Goal: Task Accomplishment & Management: Use online tool/utility

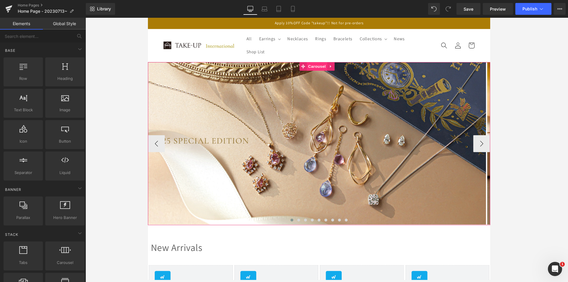
click at [324, 70] on span "Carousel" at bounding box center [324, 68] width 21 height 9
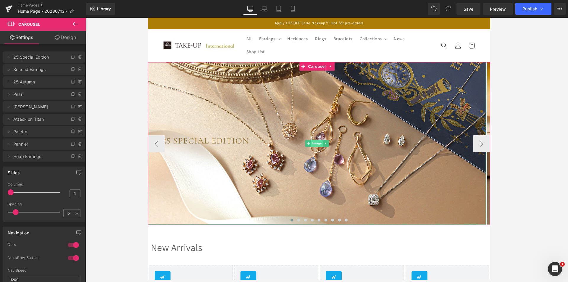
click at [327, 149] on span "Image" at bounding box center [324, 149] width 12 height 7
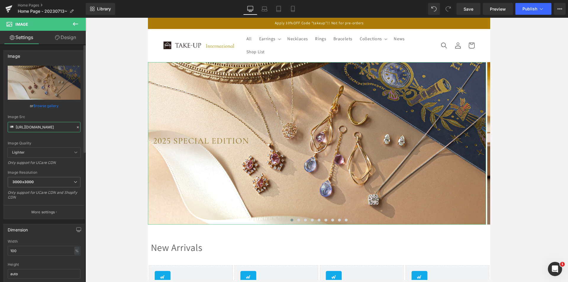
click at [47, 126] on input "[URL][DOMAIN_NAME]" at bounding box center [44, 127] width 73 height 10
paste input "1014second_pc_en.jpg?v=1760498273"
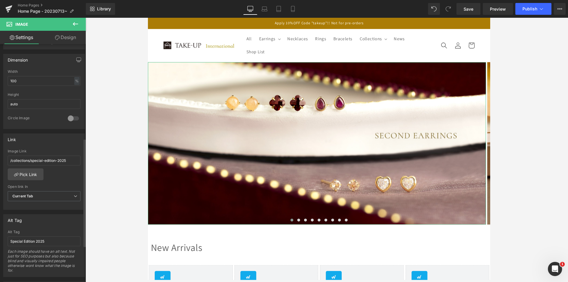
scroll to position [207, 0]
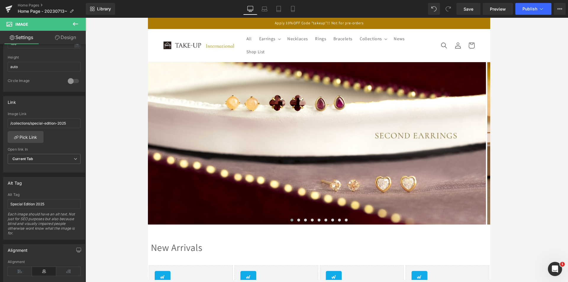
type input "[URL][DOMAIN_NAME]"
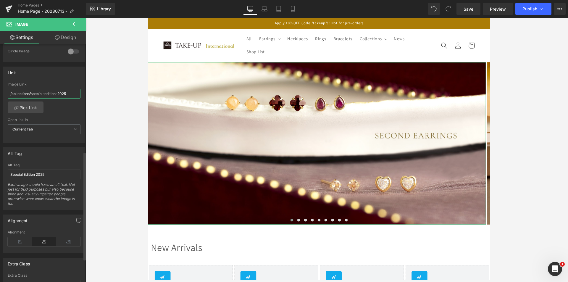
drag, startPoint x: 67, startPoint y: 95, endPoint x: 31, endPoint y: 95, distance: 35.5
click at [31, 95] on input "/collections/special-edition-2025" at bounding box center [44, 94] width 73 height 10
paste input "econd-earrings"
type input "/collections/second-earrings"
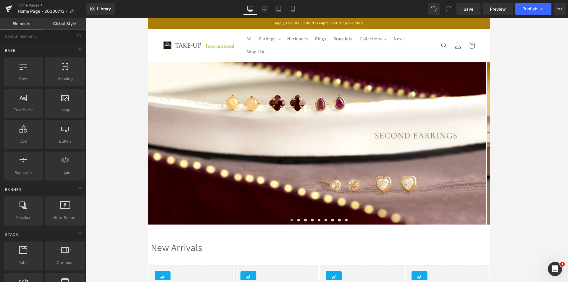
click at [95, 104] on div at bounding box center [327, 150] width 483 height 264
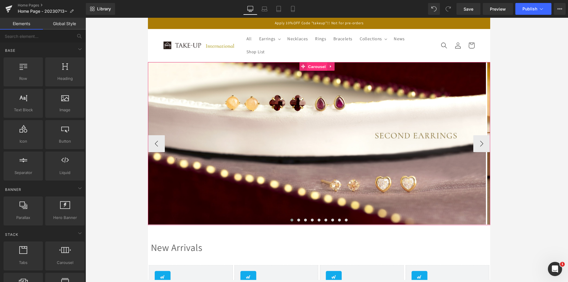
click at [318, 72] on span "Carousel" at bounding box center [324, 69] width 21 height 9
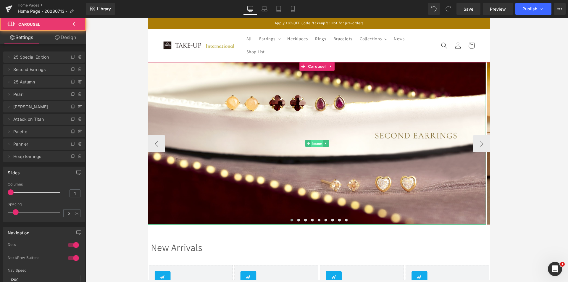
click at [325, 147] on span "Image" at bounding box center [324, 149] width 12 height 7
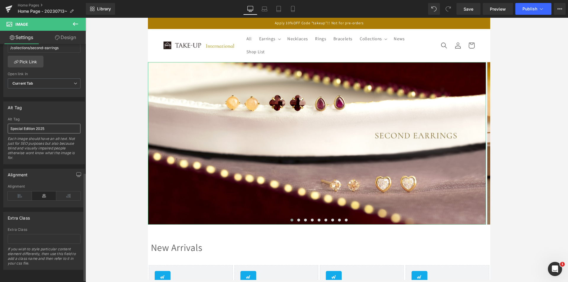
scroll to position [228, 0]
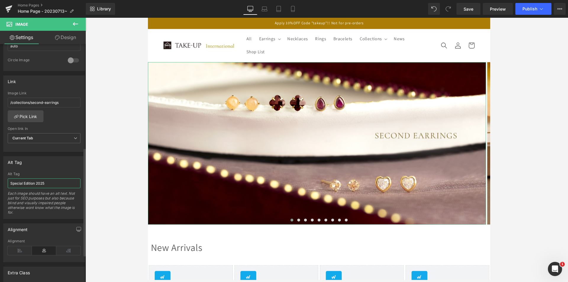
drag, startPoint x: 55, startPoint y: 183, endPoint x: 0, endPoint y: 183, distance: 54.7
click at [0, 183] on div "Alt Tag Special Edition 2025 Alt Tag Special Edition 2025 Each image should hav…" at bounding box center [44, 185] width 88 height 67
type input "Second Earrings"
click at [102, 188] on div at bounding box center [327, 150] width 483 height 264
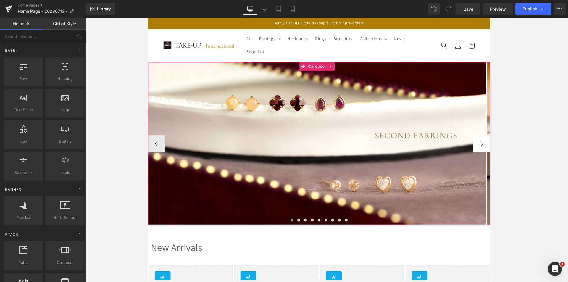
click at [428, 147] on button "›" at bounding box center [497, 150] width 18 height 18
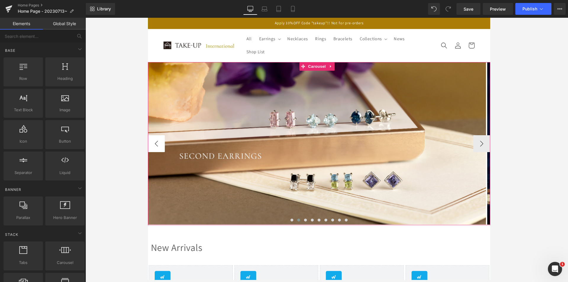
click at [155, 150] on button "‹" at bounding box center [157, 150] width 18 height 18
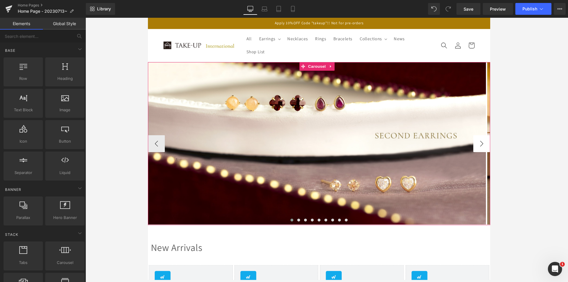
click at [428, 146] on button "›" at bounding box center [497, 150] width 18 height 18
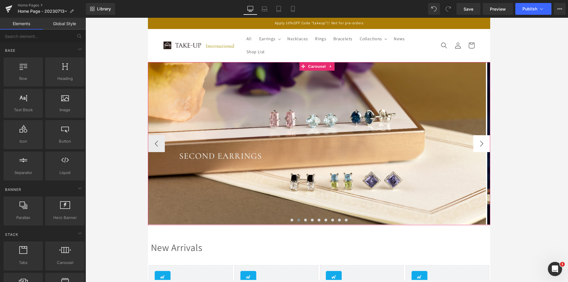
click at [428, 146] on button "›" at bounding box center [497, 150] width 18 height 18
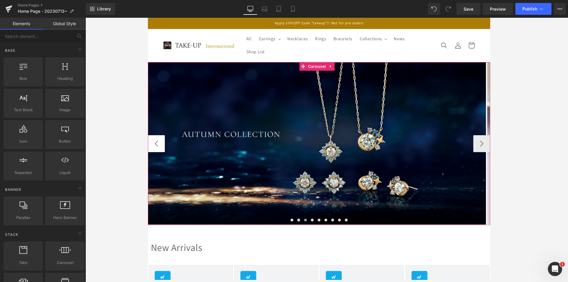
click at [159, 156] on button "‹" at bounding box center [157, 150] width 18 height 18
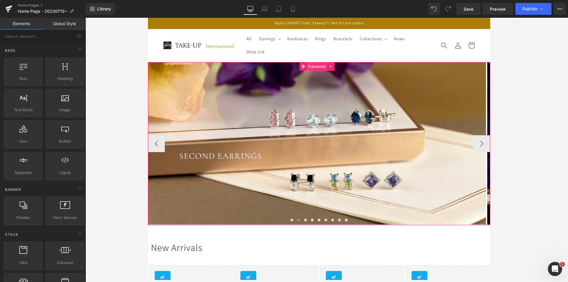
click at [322, 71] on span "Carousel" at bounding box center [324, 68] width 21 height 9
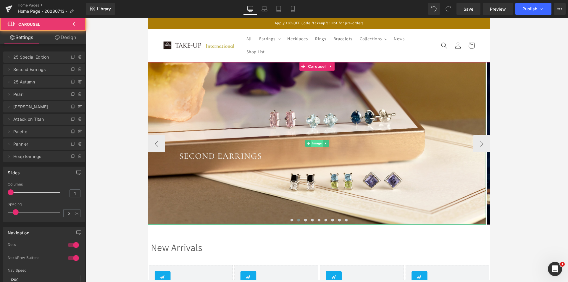
click at [323, 146] on span "Image" at bounding box center [324, 149] width 12 height 7
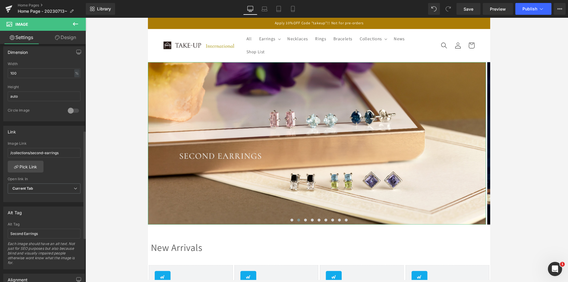
scroll to position [287, 0]
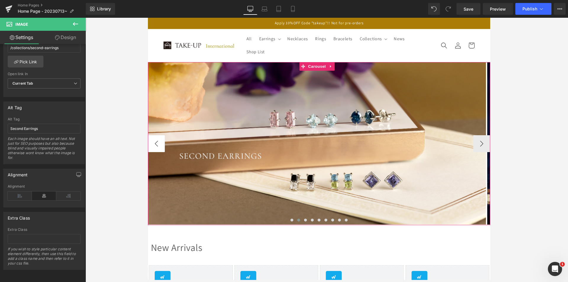
click at [153, 147] on button "‹" at bounding box center [157, 150] width 18 height 18
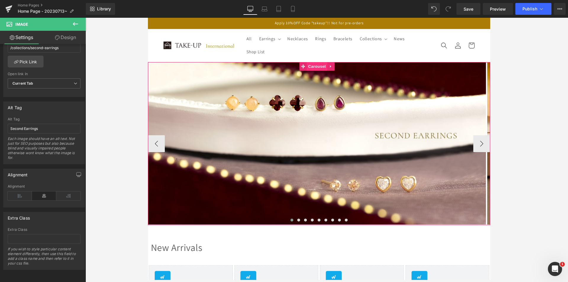
click at [325, 71] on span "Carousel" at bounding box center [324, 68] width 21 height 9
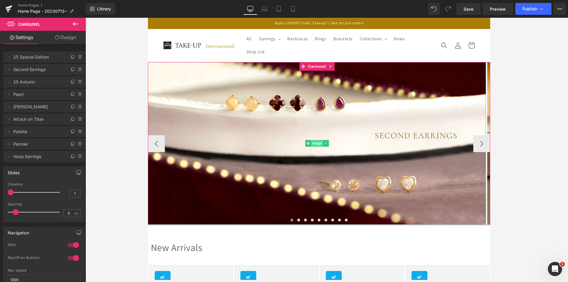
click at [329, 148] on span "Image" at bounding box center [324, 149] width 12 height 7
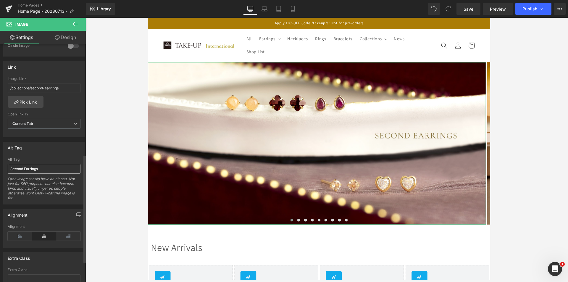
scroll to position [266, 0]
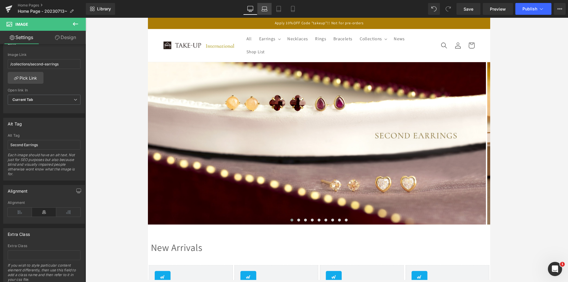
click at [263, 9] on icon at bounding box center [265, 9] width 6 height 6
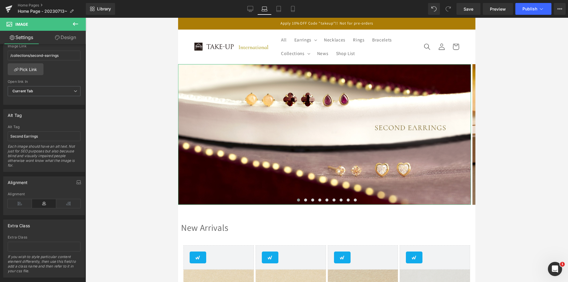
scroll to position [257, 0]
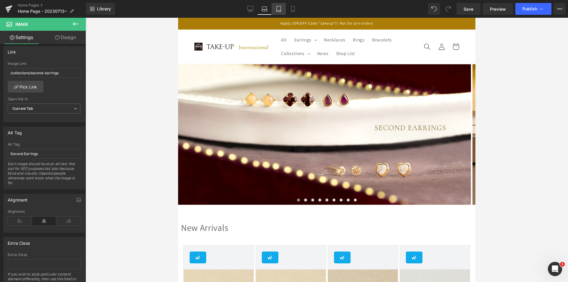
click at [279, 12] on link "Tablet" at bounding box center [279, 9] width 14 height 12
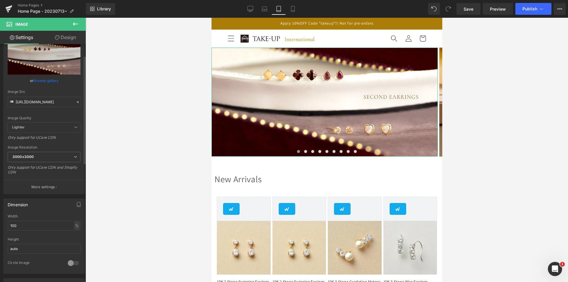
scroll to position [0, 0]
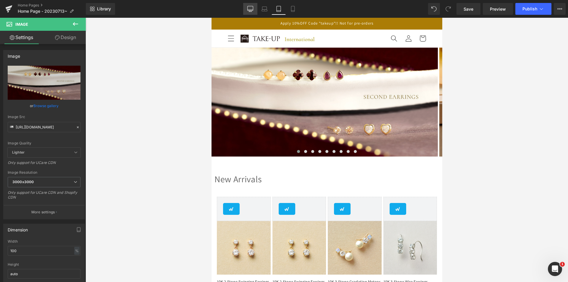
click at [252, 8] on icon at bounding box center [250, 9] width 6 height 6
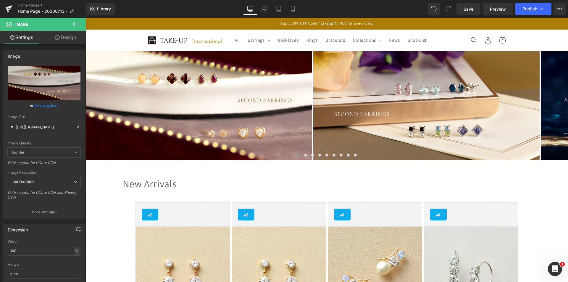
scroll to position [4, 0]
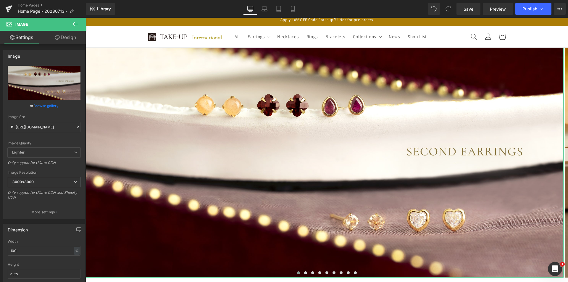
click at [21, 38] on link "Settings" at bounding box center [21, 37] width 43 height 13
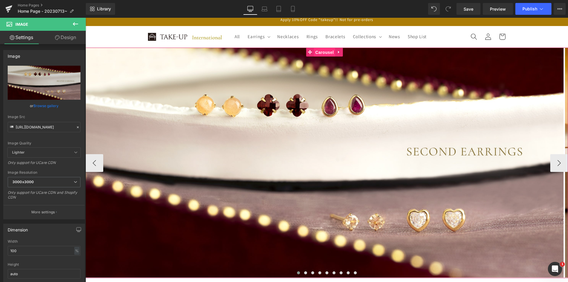
click at [329, 52] on span "Carousel" at bounding box center [324, 52] width 21 height 9
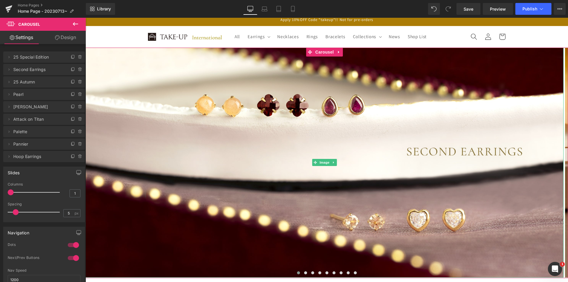
click at [41, 59] on span "25 Special Edition" at bounding box center [38, 56] width 50 height 11
click at [57, 57] on span "25 Special Edition" at bounding box center [38, 56] width 50 height 11
click at [37, 57] on span "25 Special Edition" at bounding box center [38, 56] width 50 height 11
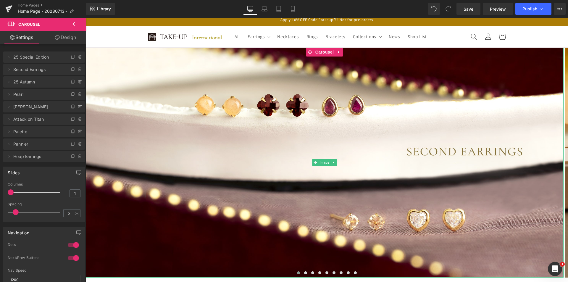
click at [37, 57] on span "25 Special Edition" at bounding box center [38, 56] width 50 height 11
click at [9, 57] on icon at bounding box center [9, 57] width 5 height 5
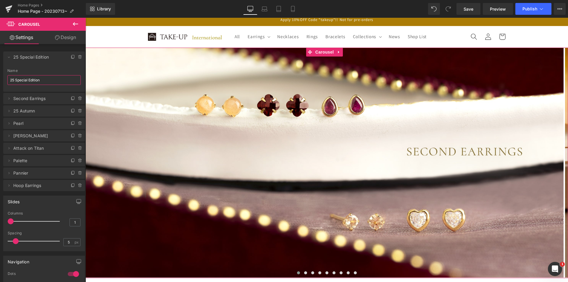
drag, startPoint x: 49, startPoint y: 80, endPoint x: 0, endPoint y: 78, distance: 48.6
click at [0, 78] on div "Delete Cancel 25 Special Edition 25 Special Edition Name 25 Special Edition Del…" at bounding box center [44, 119] width 88 height 146
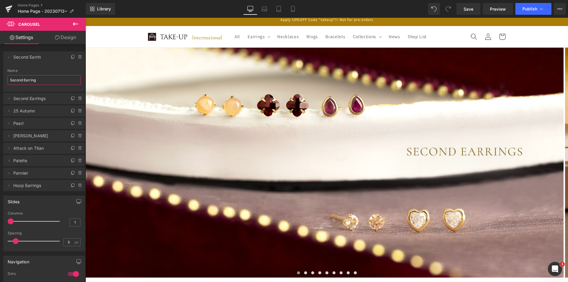
type input "Second Earrings"
click at [108, 38] on sticky-header "All Earrings Earrings All Earrings Pierced Earrings" at bounding box center [327, 37] width 483 height 22
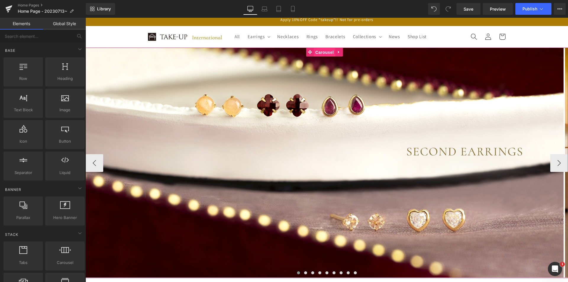
click at [325, 54] on span "Carousel" at bounding box center [324, 52] width 21 height 9
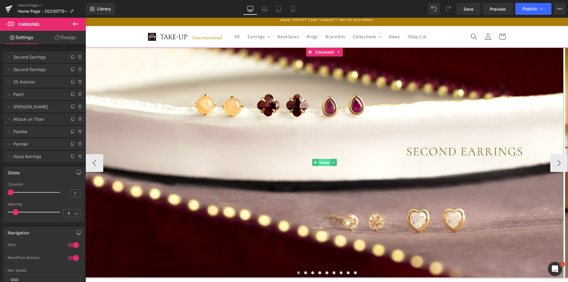
click at [323, 160] on span "Image" at bounding box center [324, 162] width 12 height 7
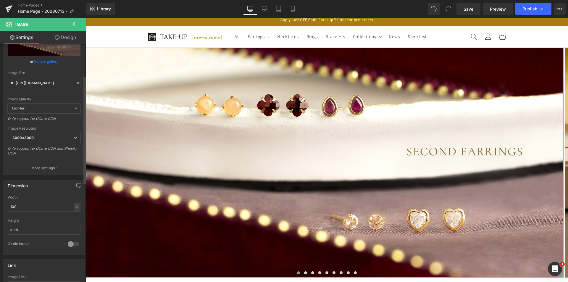
scroll to position [0, 0]
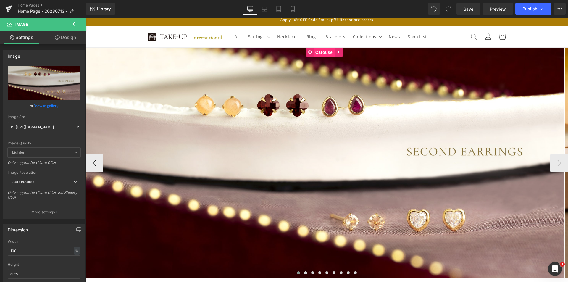
click at [323, 54] on span "Carousel" at bounding box center [324, 52] width 21 height 9
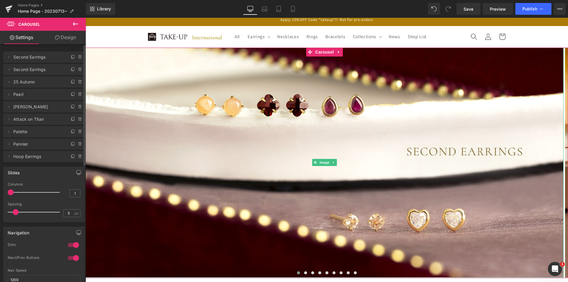
click at [25, 58] on span "Second Earrings" at bounding box center [38, 56] width 50 height 11
click at [6, 58] on span at bounding box center [8, 57] width 7 height 7
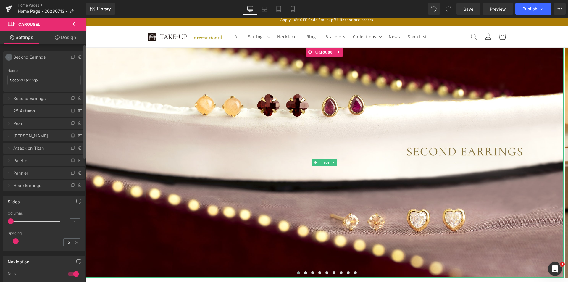
click at [6, 58] on span at bounding box center [8, 57] width 7 height 7
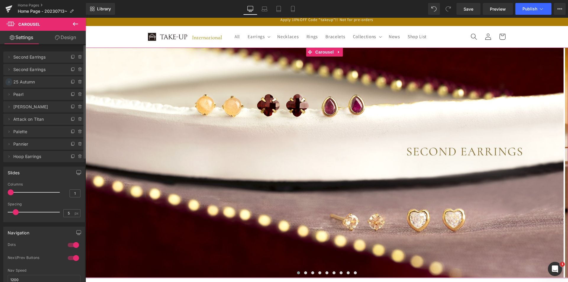
click at [10, 82] on icon at bounding box center [9, 82] width 5 height 5
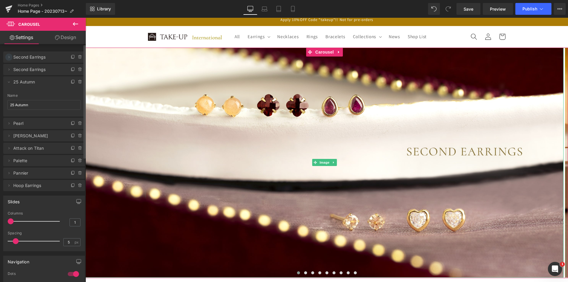
click at [11, 58] on span at bounding box center [8, 57] width 7 height 7
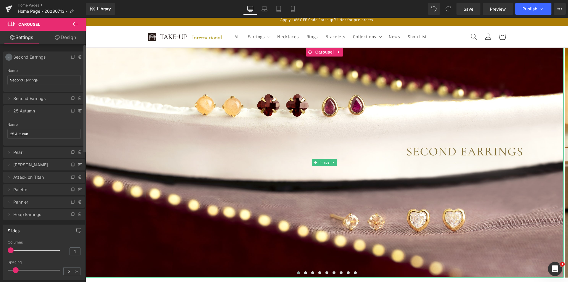
click at [11, 58] on span at bounding box center [8, 57] width 7 height 7
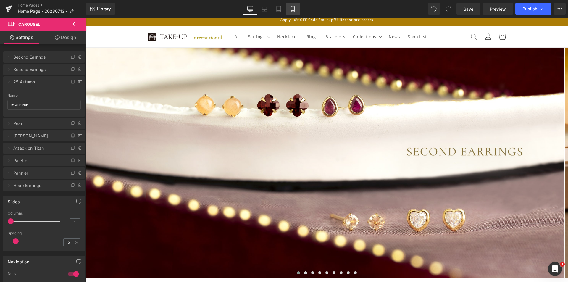
click at [295, 6] on link "Mobile" at bounding box center [293, 9] width 14 height 12
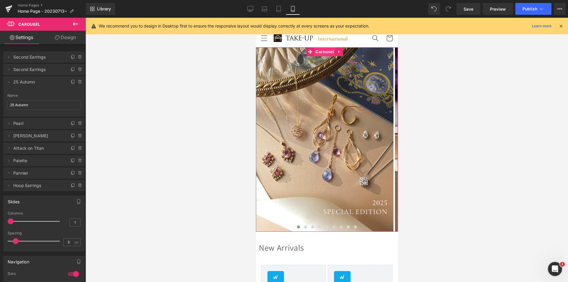
click at [324, 51] on span "Carousel" at bounding box center [324, 51] width 21 height 9
click at [326, 140] on span "Image" at bounding box center [324, 139] width 12 height 7
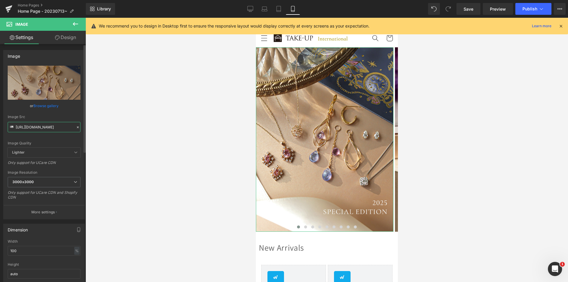
click at [51, 129] on input "[URL][DOMAIN_NAME]" at bounding box center [44, 127] width 73 height 10
paste input "1014second_sp_en.jpg?v=1760498285"
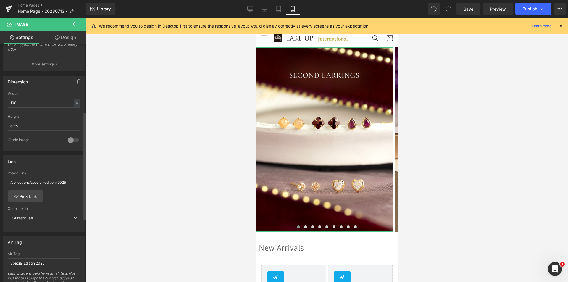
scroll to position [178, 0]
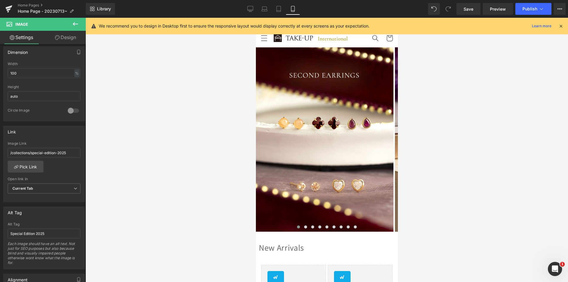
type input "[URL][DOMAIN_NAME]"
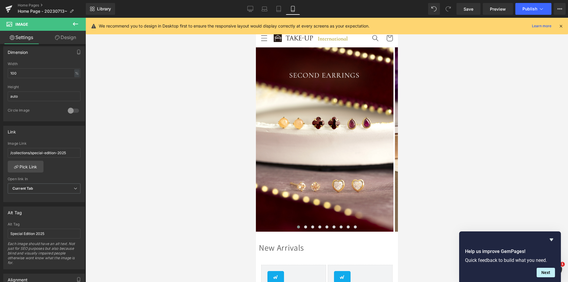
scroll to position [0, 0]
drag, startPoint x: 70, startPoint y: 152, endPoint x: 31, endPoint y: 152, distance: 38.5
click at [31, 152] on input "/collections/special-edition-2025" at bounding box center [44, 153] width 73 height 10
paste input "econd-earrings"
type input "/collections/second-earrings"
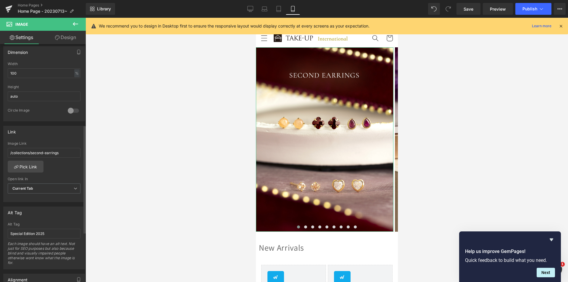
click at [68, 172] on div "/collections/special-edition-2025 Image Link /collections/second-earrings Pick …" at bounding box center [44, 171] width 81 height 61
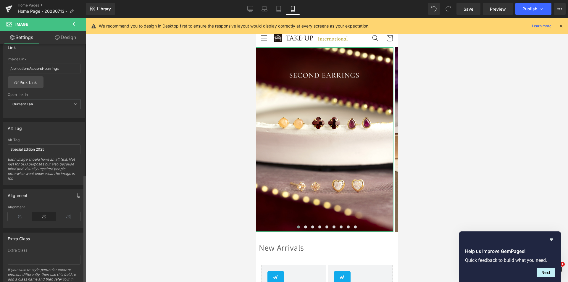
scroll to position [287, 0]
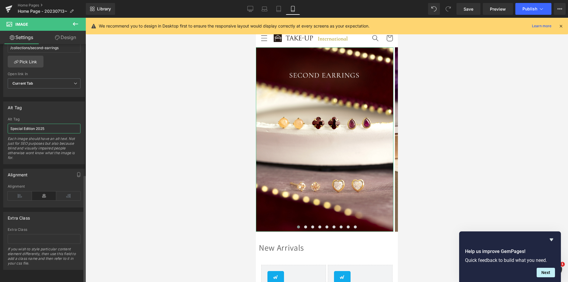
drag, startPoint x: 55, startPoint y: 123, endPoint x: 0, endPoint y: 121, distance: 55.1
click at [0, 121] on div "Alt Tag Special Edition 2025 Alt Tag Special Edition 2025 Each image should hav…" at bounding box center [44, 130] width 88 height 67
type input "Second Earrings"
click at [62, 107] on div "Alt Tag" at bounding box center [44, 107] width 81 height 11
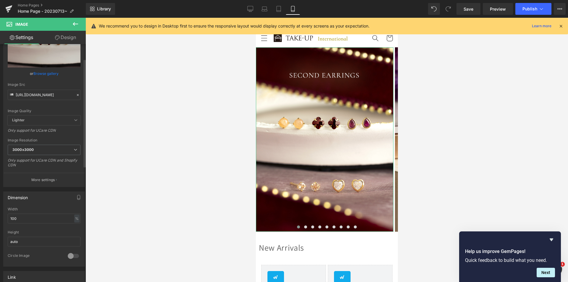
scroll to position [0, 0]
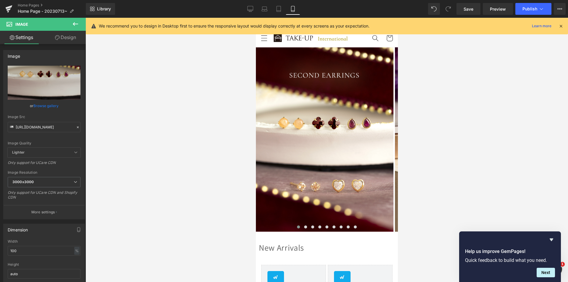
click at [335, 46] on header "All Earrings Earrings All Earrings Pierced Earrings" at bounding box center [327, 38] width 142 height 18
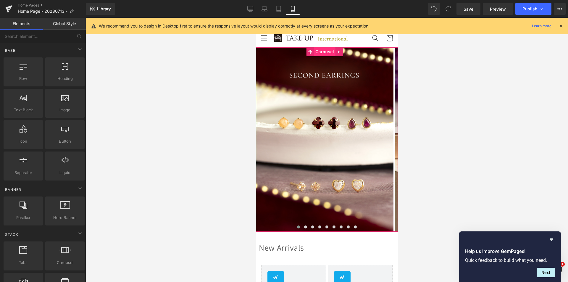
click at [326, 53] on span "Carousel" at bounding box center [324, 51] width 21 height 9
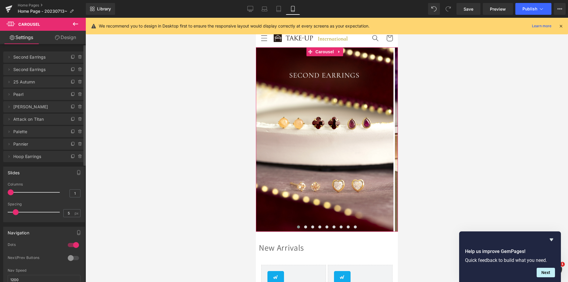
click at [15, 59] on span "Second Earrings" at bounding box center [38, 56] width 50 height 11
click at [9, 56] on icon at bounding box center [9, 57] width 5 height 5
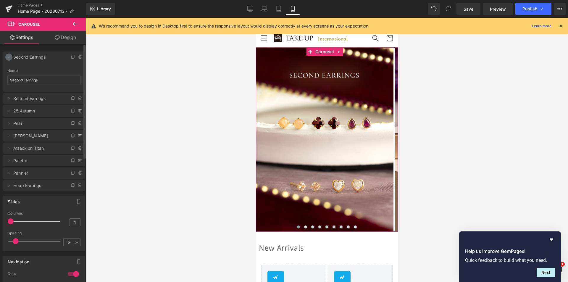
click at [10, 56] on icon at bounding box center [9, 57] width 5 height 5
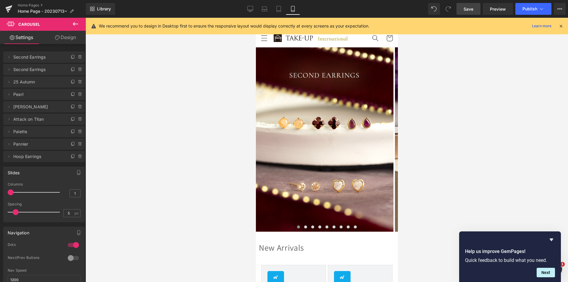
click at [428, 10] on link "Save" at bounding box center [469, 9] width 24 height 12
click at [250, 11] on icon at bounding box center [250, 11] width 2 height 1
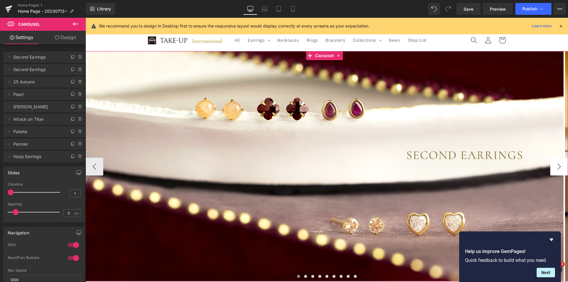
click at [428, 171] on button "›" at bounding box center [559, 167] width 18 height 18
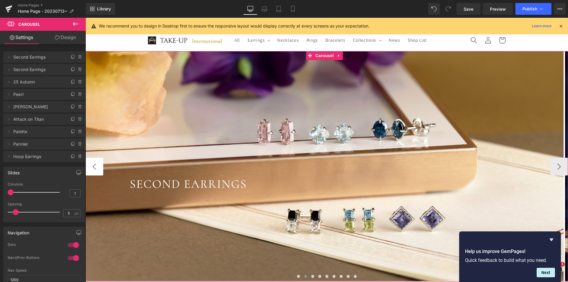
click at [92, 168] on button "‹" at bounding box center [95, 167] width 18 height 18
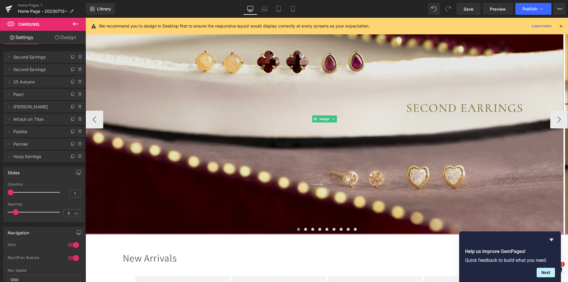
scroll to position [59, 0]
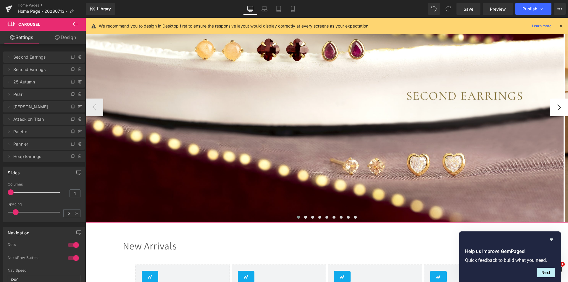
click at [428, 101] on button "›" at bounding box center [559, 108] width 18 height 18
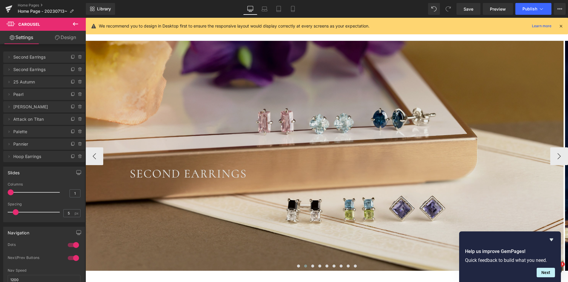
scroll to position [0, 0]
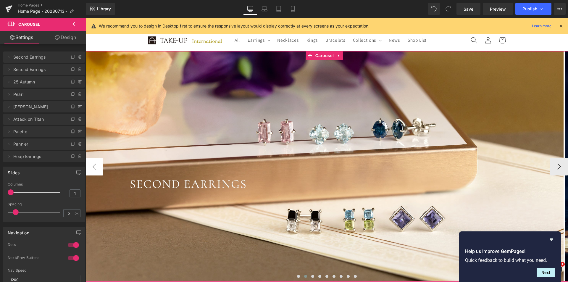
click at [96, 165] on button "‹" at bounding box center [95, 167] width 18 height 18
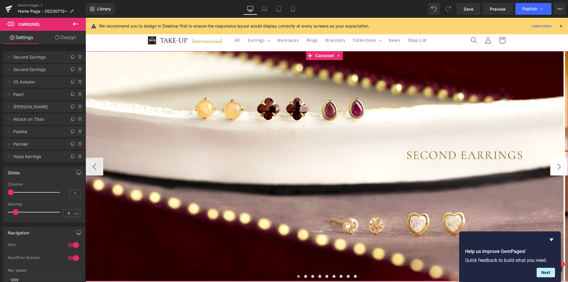
click at [428, 164] on button "›" at bounding box center [559, 167] width 18 height 18
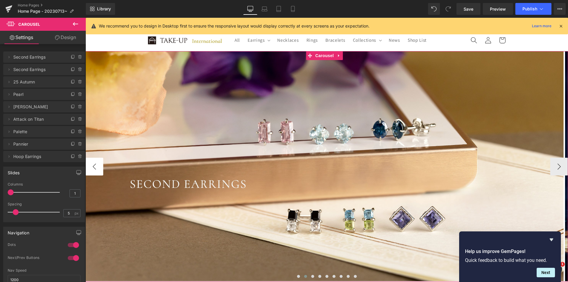
click at [92, 167] on button "‹" at bounding box center [95, 167] width 18 height 18
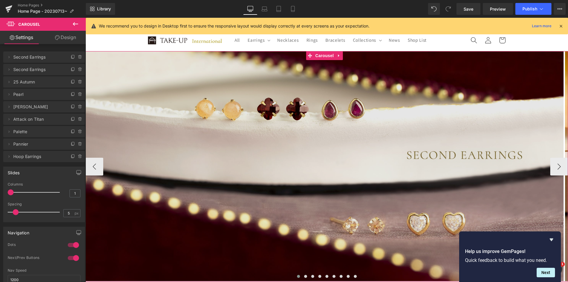
click at [428, 169] on img at bounding box center [325, 166] width 478 height 230
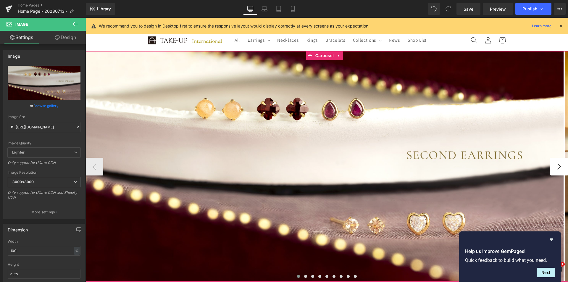
click at [428, 163] on button "›" at bounding box center [559, 167] width 18 height 18
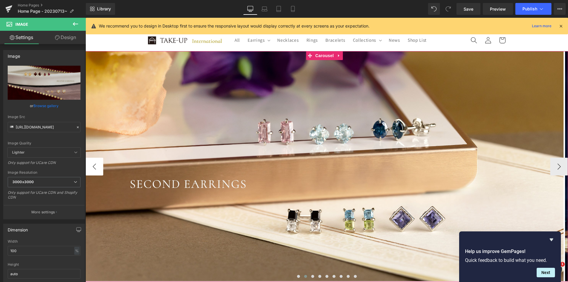
click at [95, 168] on button "‹" at bounding box center [95, 167] width 18 height 18
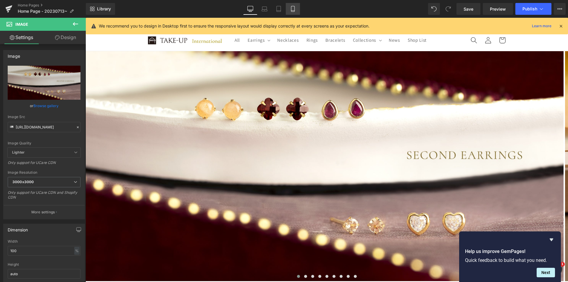
click at [297, 10] on link "Mobile" at bounding box center [293, 9] width 14 height 12
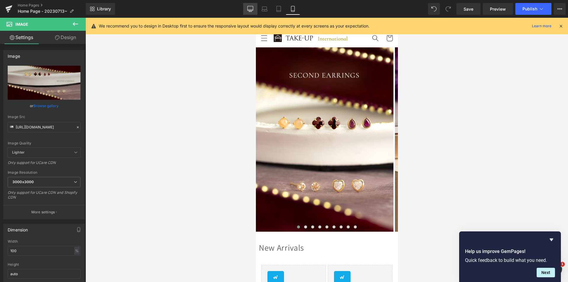
click at [251, 12] on link "Desktop" at bounding box center [250, 9] width 14 height 12
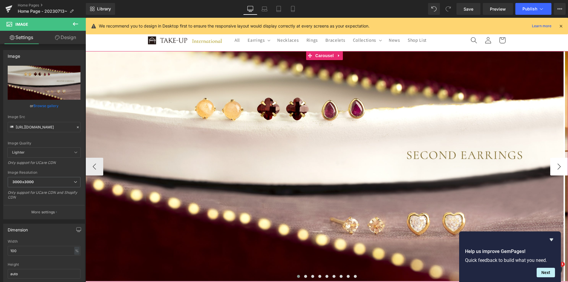
click at [428, 168] on button "›" at bounding box center [559, 167] width 18 height 18
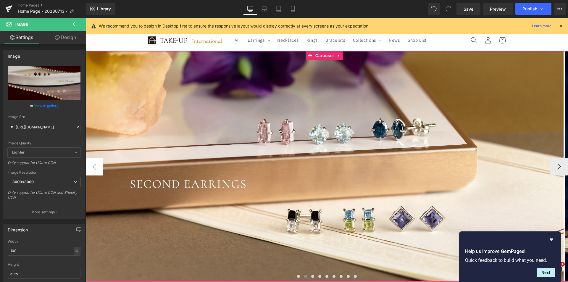
click at [93, 165] on button "‹" at bounding box center [95, 167] width 18 height 18
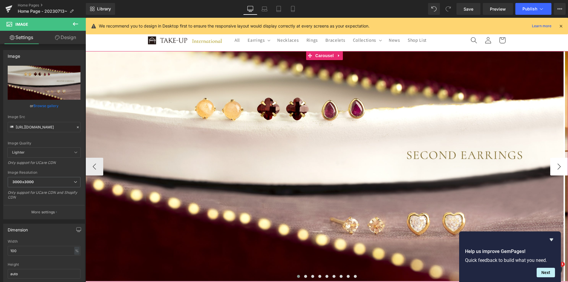
click at [428, 168] on button "›" at bounding box center [559, 167] width 18 height 18
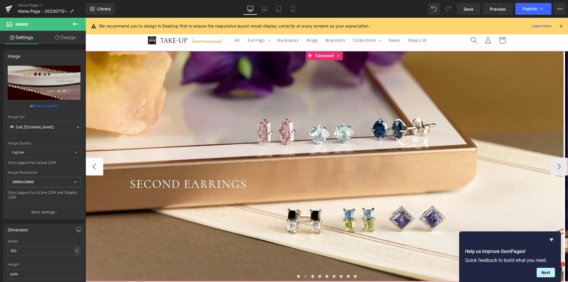
click at [100, 168] on button "‹" at bounding box center [95, 167] width 18 height 18
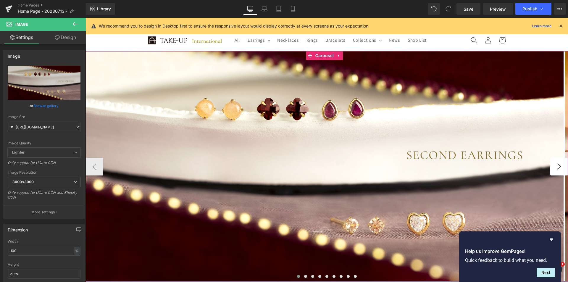
click at [428, 168] on button "›" at bounding box center [559, 167] width 18 height 18
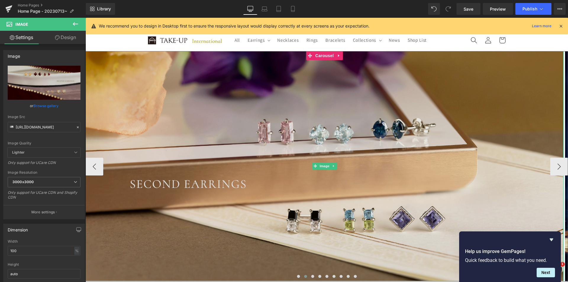
click at [104, 163] on img at bounding box center [325, 166] width 478 height 230
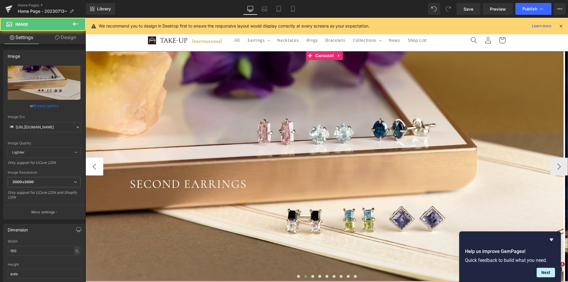
click at [101, 165] on button "‹" at bounding box center [95, 167] width 18 height 18
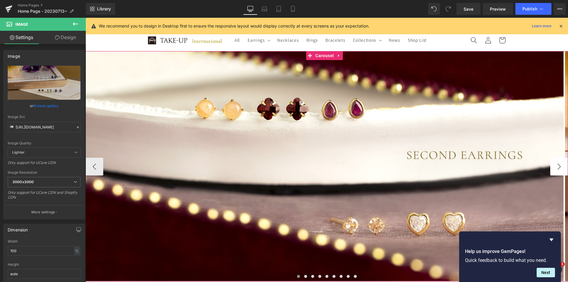
click at [428, 166] on button "›" at bounding box center [559, 167] width 18 height 18
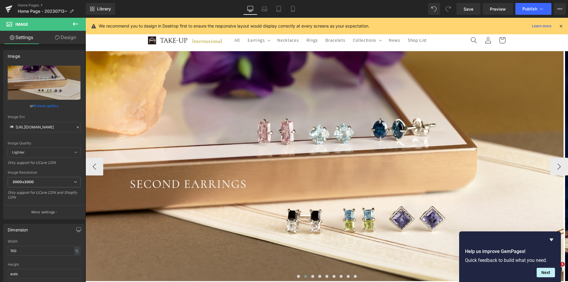
click at [325, 54] on span "Carousel" at bounding box center [324, 55] width 17 height 7
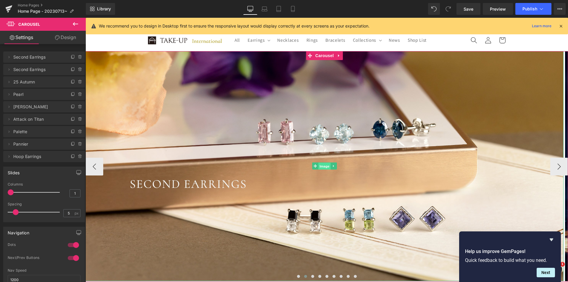
click at [325, 168] on span "Image" at bounding box center [324, 166] width 12 height 7
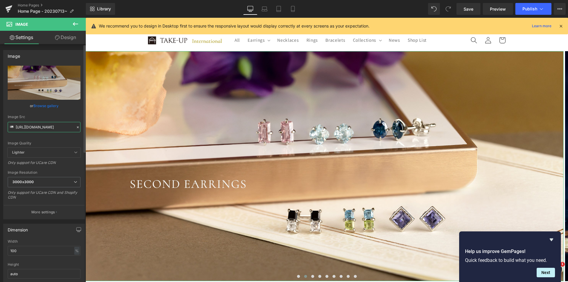
click at [49, 130] on input "[URL][DOMAIN_NAME]" at bounding box center [44, 127] width 73 height 10
paste input "930special_pc.jpg?v=1759311342"
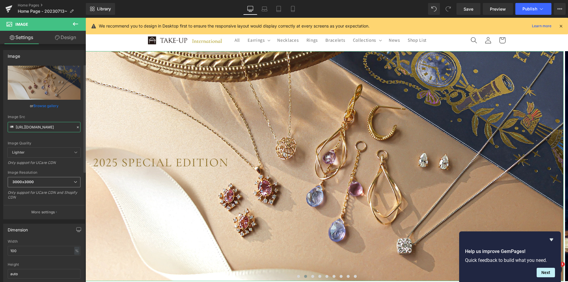
scroll to position [178, 0]
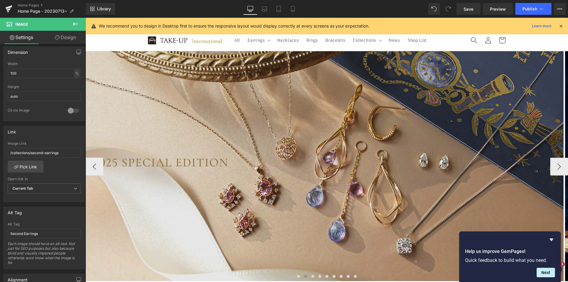
type input "[URL][DOMAIN_NAME]"
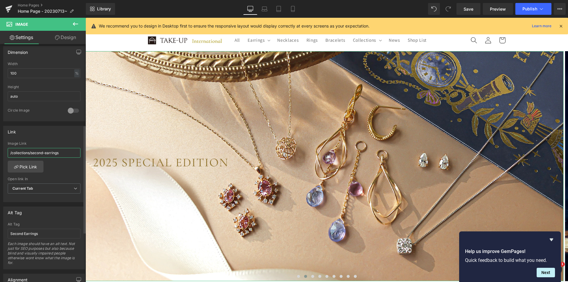
drag, startPoint x: 66, startPoint y: 153, endPoint x: 32, endPoint y: 154, distance: 34.4
click at [32, 154] on input "/collections/second-earrings" at bounding box center [44, 153] width 73 height 10
paste input "special-edition-2025"
click at [35, 153] on input "/collections/sspecial-edition-2025" at bounding box center [44, 153] width 73 height 10
type input "/collections/special-edition-2025"
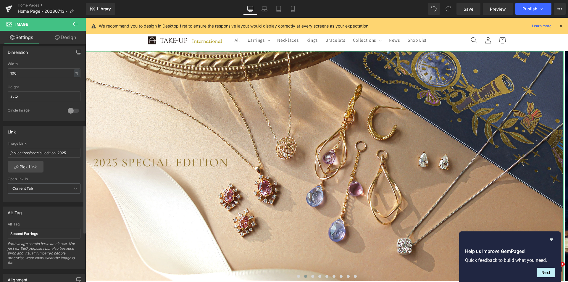
click at [68, 168] on div "/collections/second-earrings Image Link /collections/special-edition-2025 Pick …" at bounding box center [44, 171] width 81 height 61
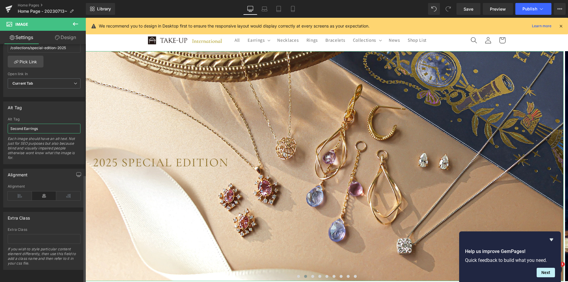
drag, startPoint x: 39, startPoint y: 121, endPoint x: 0, endPoint y: 122, distance: 38.8
click at [0, 122] on div "Alt Tag Second Earrings Alt Tag Second Earrings Each image should have an alt t…" at bounding box center [44, 130] width 88 height 67
paste input "special-edition-2025"
click at [14, 125] on input "special-edition-2025" at bounding box center [44, 129] width 73 height 10
click at [13, 125] on input "special-edition-2025" at bounding box center [44, 129] width 73 height 10
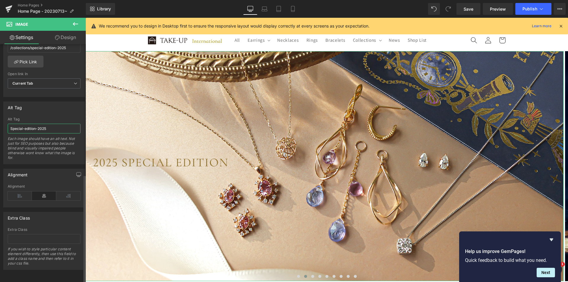
click at [25, 124] on input "Special-edition-2025" at bounding box center [44, 129] width 73 height 10
click at [38, 124] on input "Special Edition-2025" at bounding box center [44, 129] width 73 height 10
type input "Special Edition 2025"
click at [60, 112] on div "Alt Tag Second Earrings Alt Tag Special Edition 2025 Each image should have an …" at bounding box center [44, 133] width 82 height 63
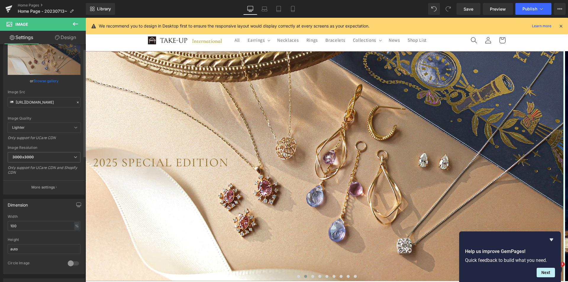
scroll to position [0, 0]
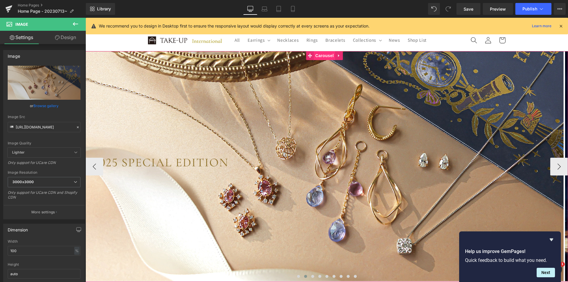
click at [316, 53] on span "Carousel" at bounding box center [324, 55] width 21 height 9
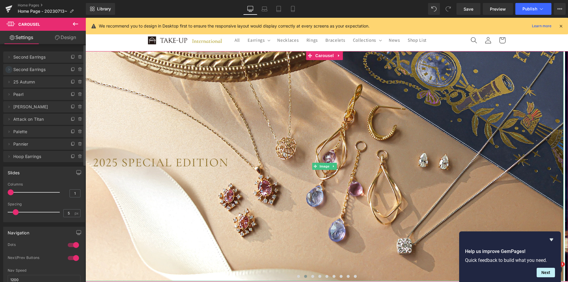
click at [8, 70] on icon at bounding box center [9, 69] width 5 height 5
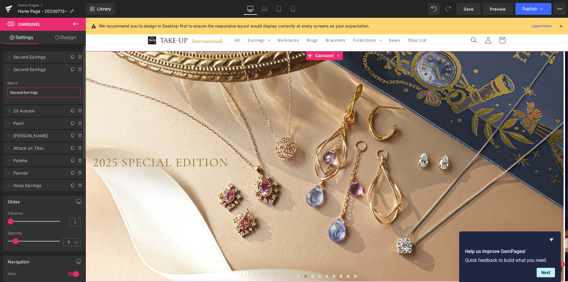
drag, startPoint x: 46, startPoint y: 93, endPoint x: 0, endPoint y: 91, distance: 45.9
click at [0, 91] on div "Delete Cancel Second Earrings Second Earrings Name Second Earrings Delete Cance…" at bounding box center [44, 119] width 88 height 146
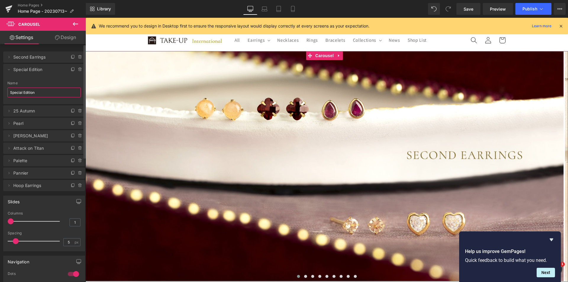
type input "Special Edition"
click at [0, 89] on div "Delete Cancel Second Earrings Second Earrings Name Second Earrings Delete Cance…" at bounding box center [44, 119] width 88 height 146
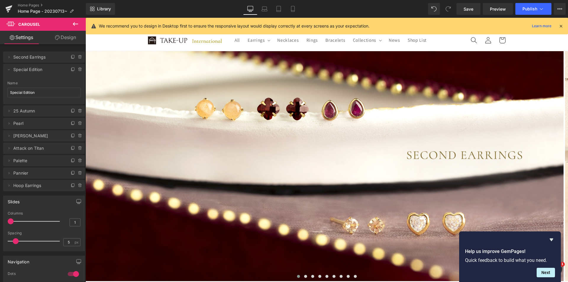
click at [120, 45] on sticky-header "All Earrings Earrings All Earrings Pierced Earrings" at bounding box center [327, 41] width 483 height 22
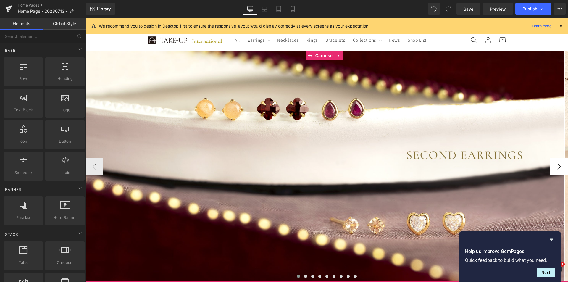
click at [428, 162] on button "›" at bounding box center [559, 167] width 18 height 18
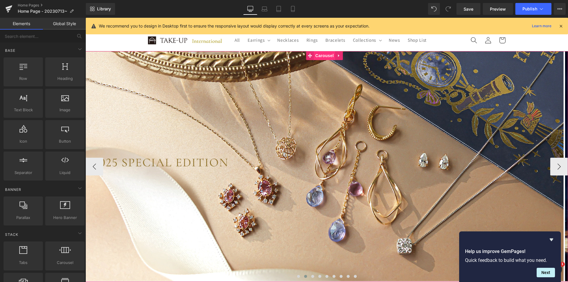
click at [321, 54] on span "Carousel" at bounding box center [324, 55] width 21 height 9
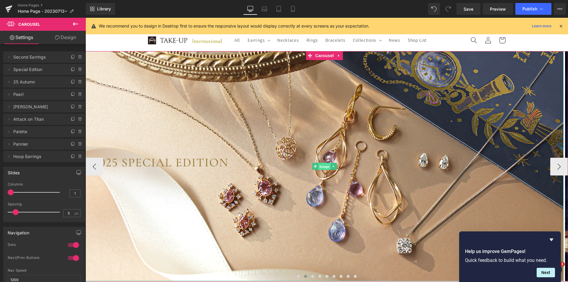
click at [323, 165] on span "Image" at bounding box center [324, 166] width 12 height 7
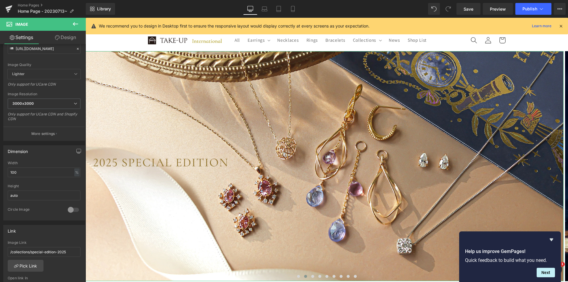
drag, startPoint x: 65, startPoint y: 183, endPoint x: 79, endPoint y: 14, distance: 170.1
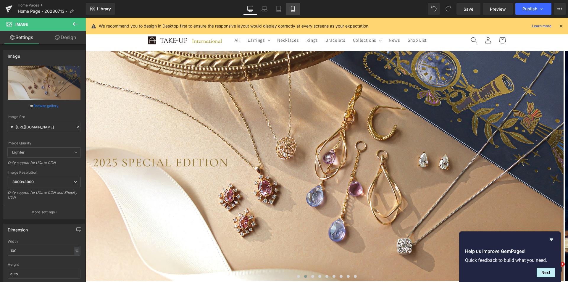
click at [296, 5] on link "Mobile" at bounding box center [293, 9] width 14 height 12
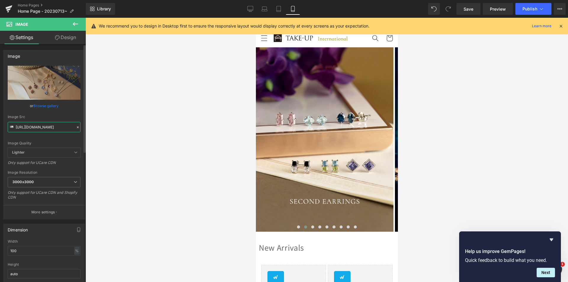
click at [45, 127] on input "[URL][DOMAIN_NAME]" at bounding box center [44, 127] width 73 height 10
paste input "sp"
type input "[URL][DOMAIN_NAME]"
click at [70, 139] on div "Image Quality Lighter Lightest Lighter Lighter Lightest Only support for UCare …" at bounding box center [44, 107] width 73 height 82
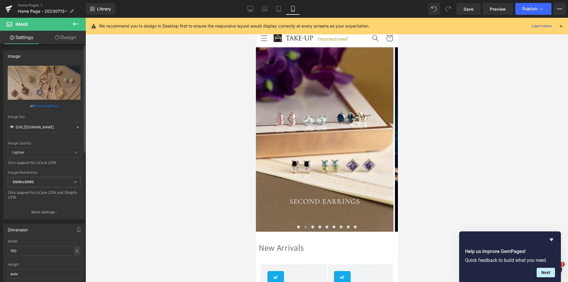
scroll to position [0, 0]
click at [325, 49] on span "Carousel" at bounding box center [324, 51] width 21 height 9
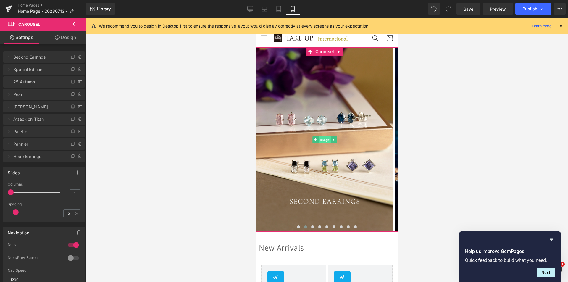
click at [325, 142] on span "Image" at bounding box center [324, 139] width 12 height 7
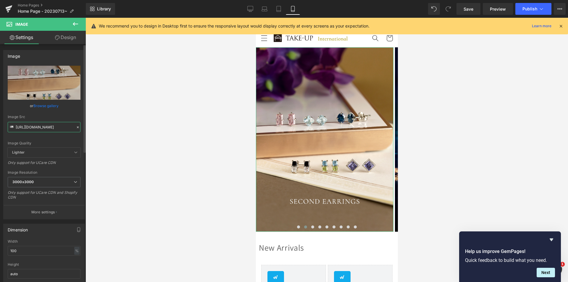
click at [43, 129] on input "[URL][DOMAIN_NAME]" at bounding box center [44, 127] width 73 height 10
paste input "930special_sp.jpg?v=1759311342"
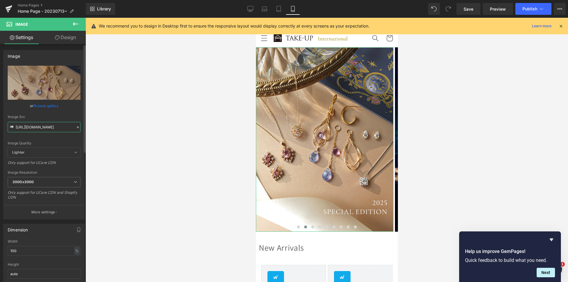
type input "[URL][DOMAIN_NAME]"
click at [55, 139] on div "Image Quality Lighter Lightest Lighter Lighter Lightest Only support for UCare …" at bounding box center [44, 107] width 73 height 82
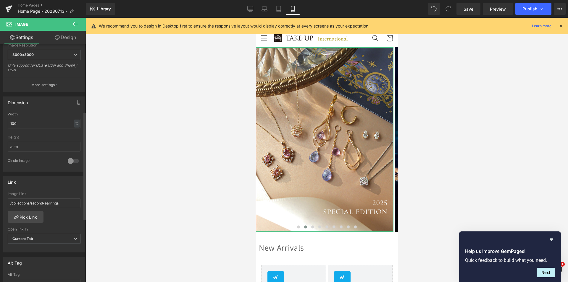
scroll to position [148, 0]
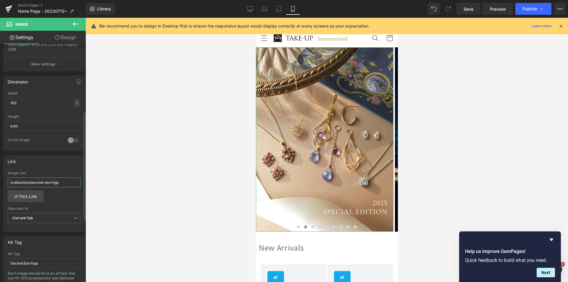
drag, startPoint x: 63, startPoint y: 183, endPoint x: 32, endPoint y: 184, distance: 31.4
click at [32, 184] on input "/collections/second-earrings" at bounding box center [44, 183] width 73 height 10
paste input "pecial-edition-2025"
type input "/collections/special-edition-2025"
click at [69, 195] on div "/collections/second-earrings Image Link /collections/special-edition-2025 Pick …" at bounding box center [44, 201] width 81 height 61
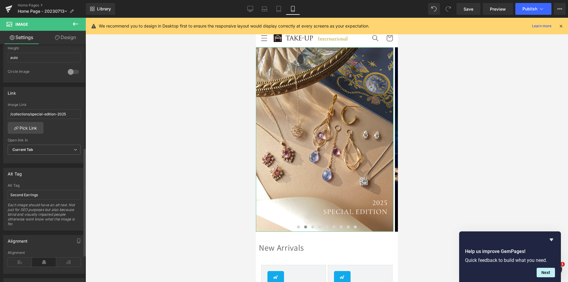
scroll to position [237, 0]
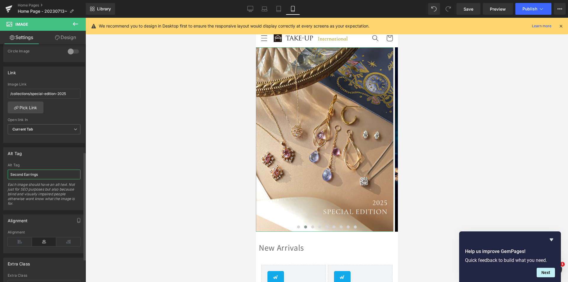
drag, startPoint x: 46, startPoint y: 175, endPoint x: 0, endPoint y: 173, distance: 45.6
click at [0, 173] on div "Alt Tag Second Earrings Alt Tag Second Earrings Each image should have an alt t…" at bounding box center [44, 176] width 88 height 67
type input "Special Edition 2025"
click at [55, 152] on div "Alt Tag" at bounding box center [44, 153] width 81 height 11
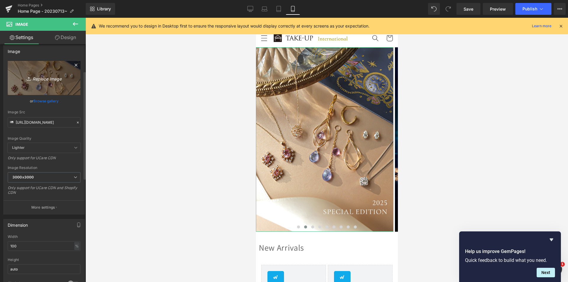
scroll to position [0, 0]
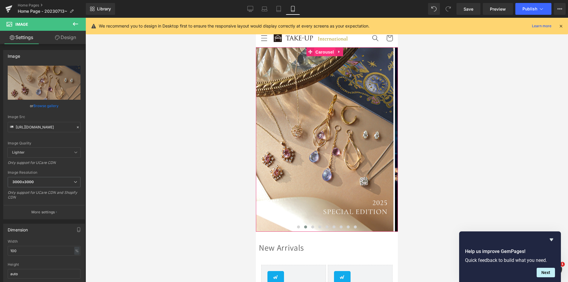
click at [327, 54] on span "Carousel" at bounding box center [324, 52] width 21 height 9
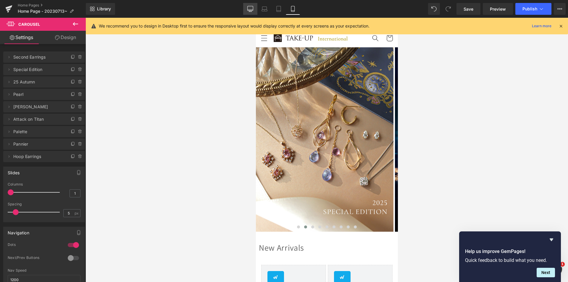
click at [252, 8] on icon at bounding box center [250, 9] width 6 height 6
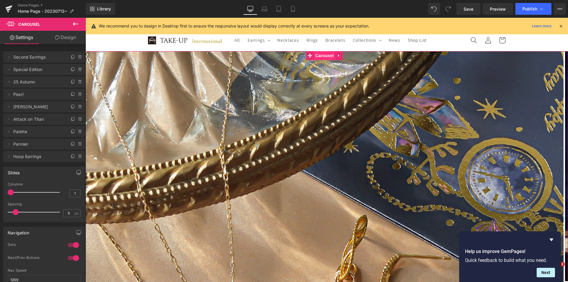
click at [320, 54] on span "Carousel" at bounding box center [324, 55] width 21 height 9
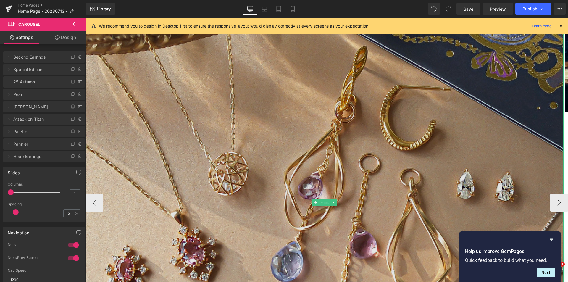
scroll to position [207, 0]
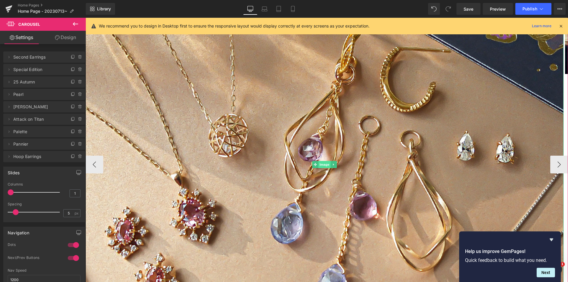
click at [327, 164] on span "Image" at bounding box center [324, 164] width 12 height 7
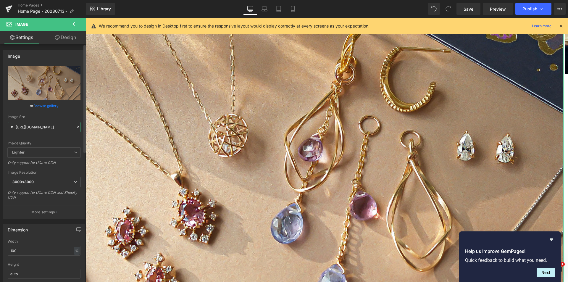
click at [47, 128] on input "[URL][DOMAIN_NAME]" at bounding box center [44, 127] width 73 height 10
paste input "pc"
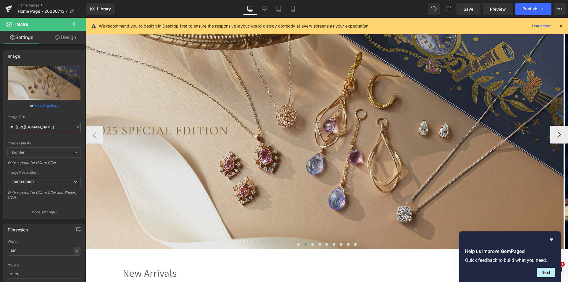
scroll to position [0, 0]
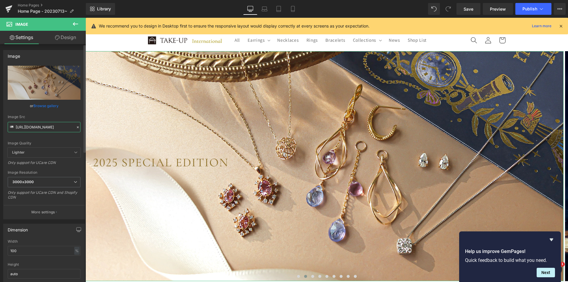
type input "[URL][DOMAIN_NAME]"
click at [52, 140] on div "Image Quality Lighter Lightest Lighter Lighter Lightest Only support for UCare …" at bounding box center [44, 107] width 73 height 82
click at [267, 9] on icon at bounding box center [265, 8] width 4 height 3
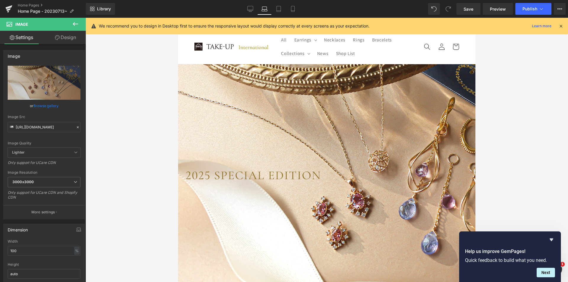
scroll to position [13, 0]
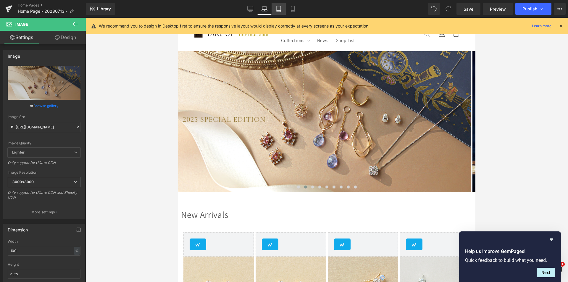
click at [276, 8] on icon at bounding box center [279, 9] width 6 height 6
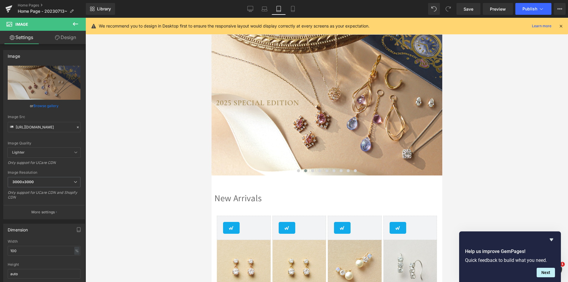
scroll to position [0, 0]
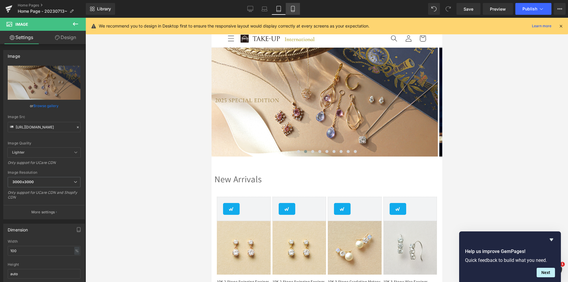
click at [292, 9] on icon at bounding box center [293, 9] width 6 height 6
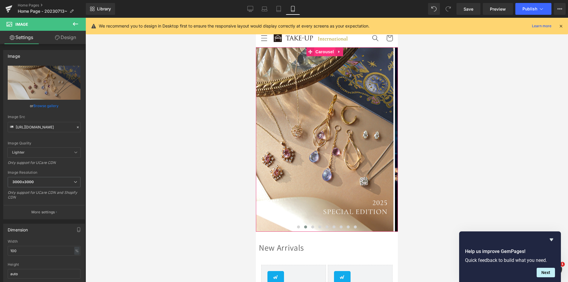
click at [331, 54] on span "Carousel" at bounding box center [324, 51] width 21 height 9
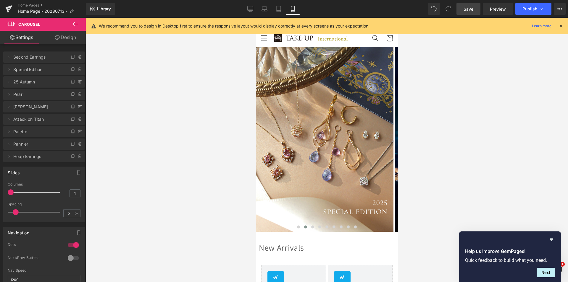
click at [428, 9] on span "Save" at bounding box center [469, 9] width 10 height 6
click at [253, 7] on icon at bounding box center [251, 8] width 6 height 4
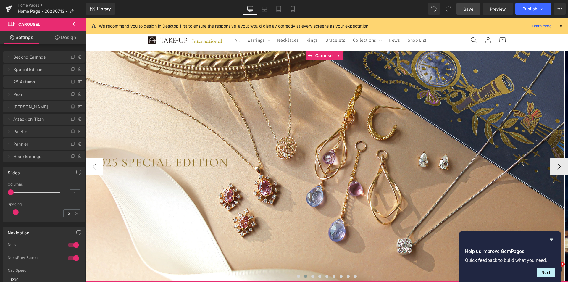
click at [96, 166] on button "‹" at bounding box center [95, 167] width 18 height 18
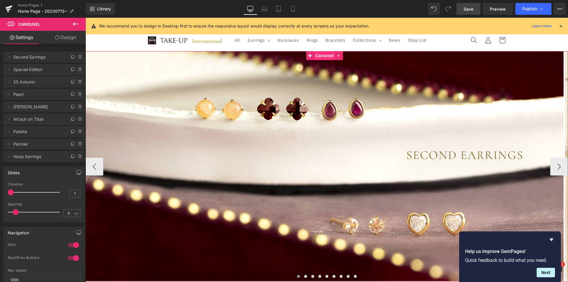
click at [328, 57] on span "Carousel" at bounding box center [324, 55] width 21 height 9
click at [8, 59] on icon at bounding box center [9, 57] width 5 height 5
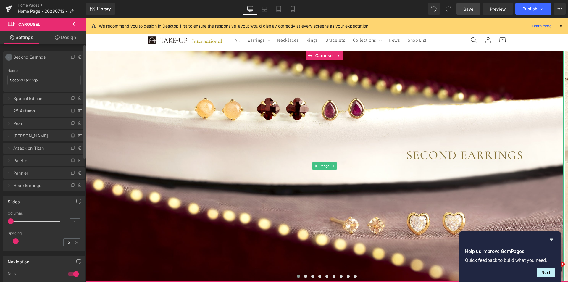
click at [8, 59] on icon at bounding box center [9, 57] width 5 height 5
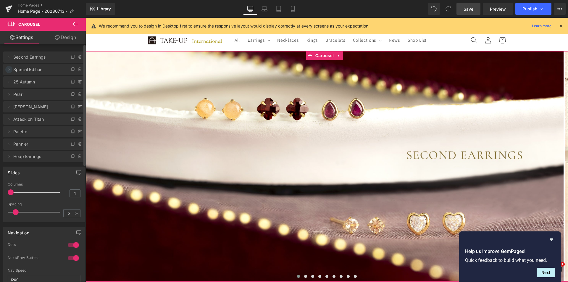
click at [7, 69] on icon at bounding box center [9, 69] width 5 height 5
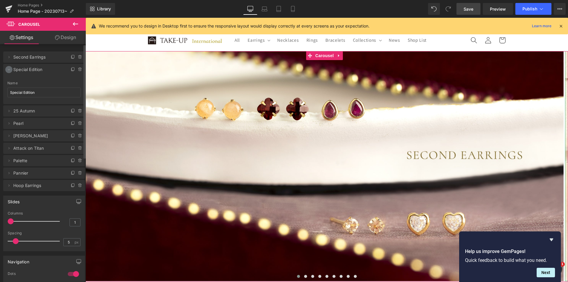
click at [8, 69] on icon at bounding box center [9, 69] width 5 height 5
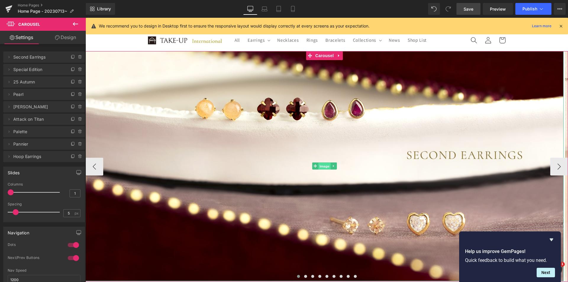
click at [324, 164] on span "Image" at bounding box center [324, 166] width 12 height 7
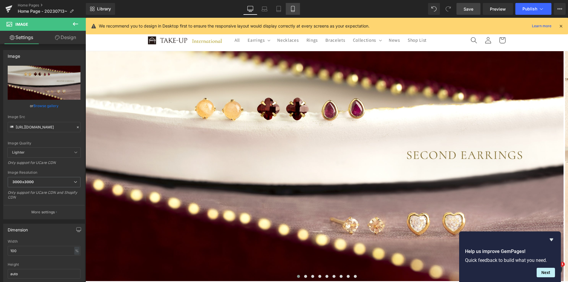
click at [296, 7] on link "Mobile" at bounding box center [293, 9] width 14 height 12
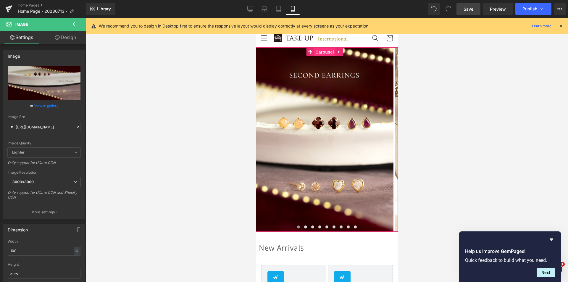
click at [327, 56] on span "Carousel" at bounding box center [324, 52] width 21 height 9
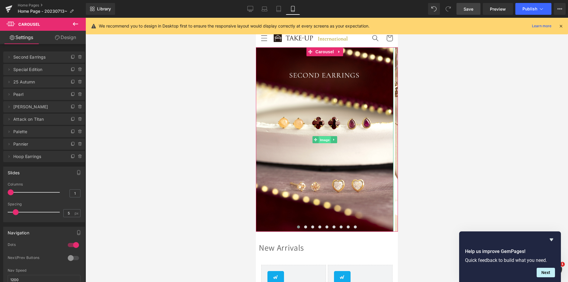
click at [327, 136] on span "Image" at bounding box center [324, 139] width 12 height 7
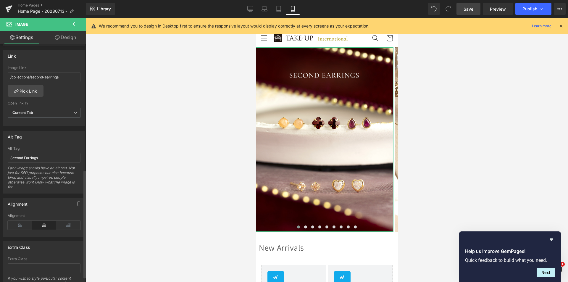
scroll to position [287, 0]
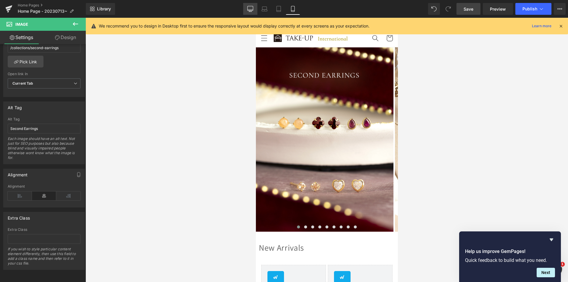
click at [251, 8] on icon at bounding box center [250, 9] width 6 height 6
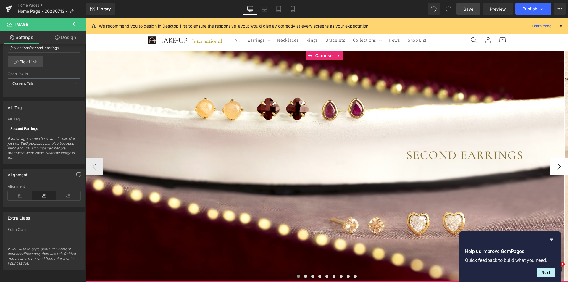
click at [428, 169] on button "›" at bounding box center [559, 167] width 18 height 18
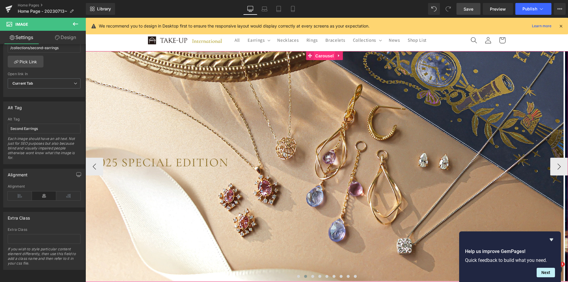
click at [321, 55] on span "Carousel" at bounding box center [324, 55] width 21 height 9
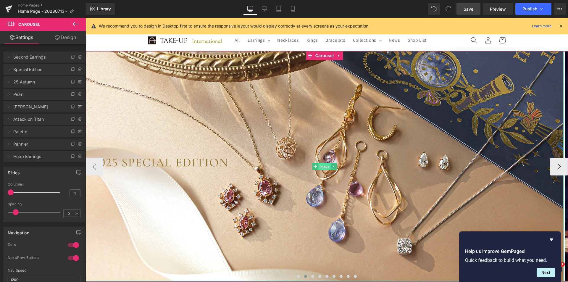
click at [325, 166] on span "Image" at bounding box center [324, 166] width 12 height 7
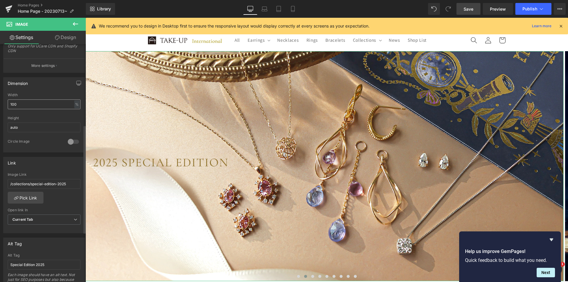
scroll to position [178, 0]
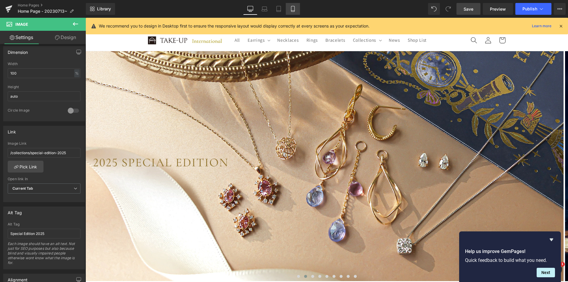
click at [294, 11] on icon at bounding box center [293, 9] width 6 height 6
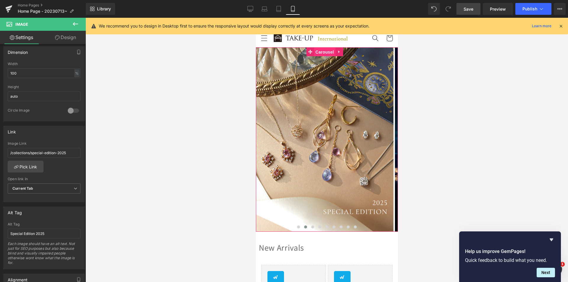
click at [326, 53] on span "Carousel" at bounding box center [324, 52] width 21 height 9
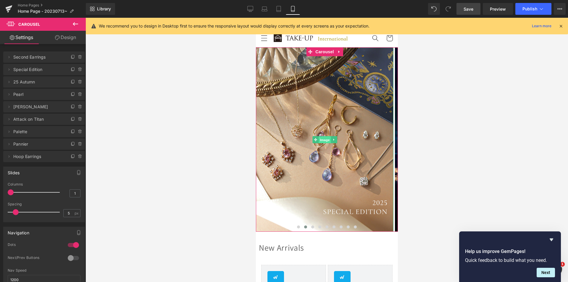
click at [324, 138] on span "Image" at bounding box center [324, 139] width 12 height 7
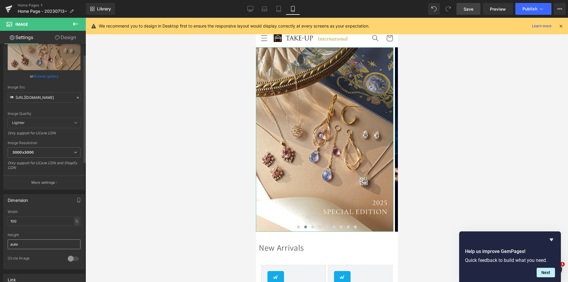
scroll to position [0, 0]
